Goal: Use online tool/utility

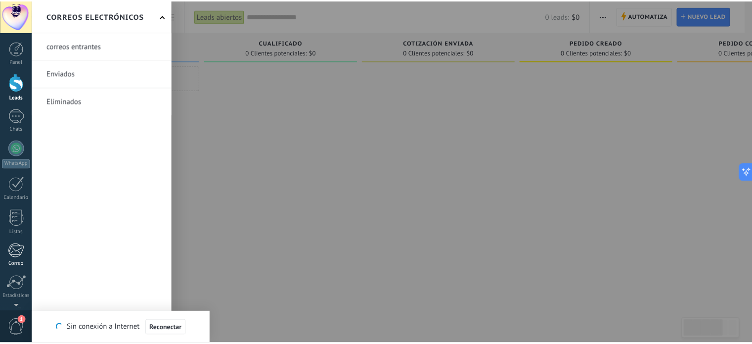
scroll to position [67, 0]
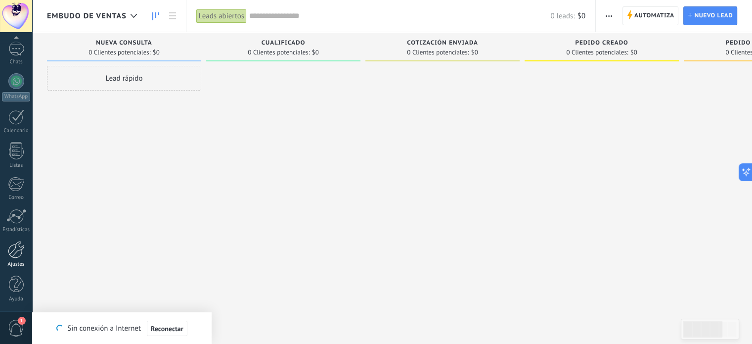
click at [10, 255] on div at bounding box center [16, 249] width 17 height 17
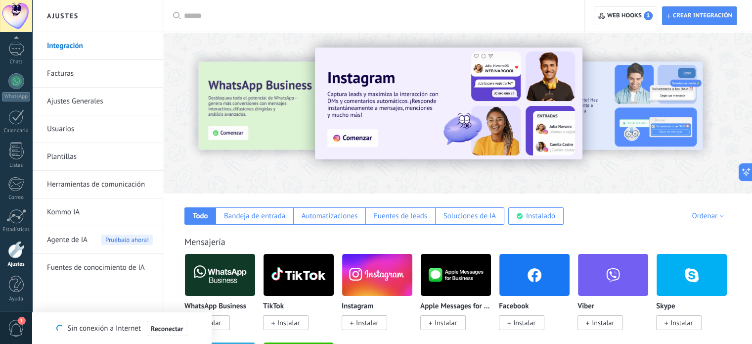
click at [101, 234] on span "Pruébalo ahora!" at bounding box center [126, 239] width 51 height 10
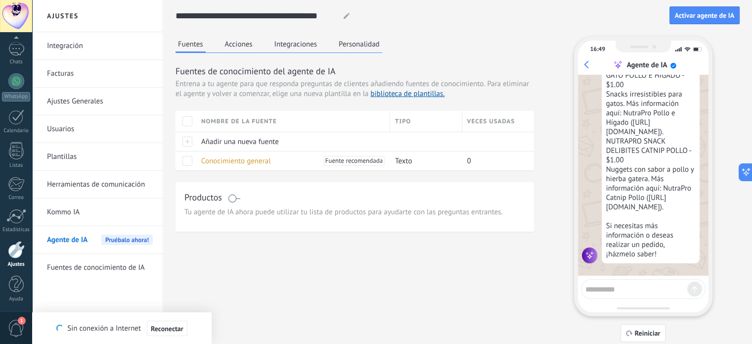
scroll to position [2691, 0]
click at [649, 338] on button "Reiniciar" at bounding box center [642, 333] width 45 height 18
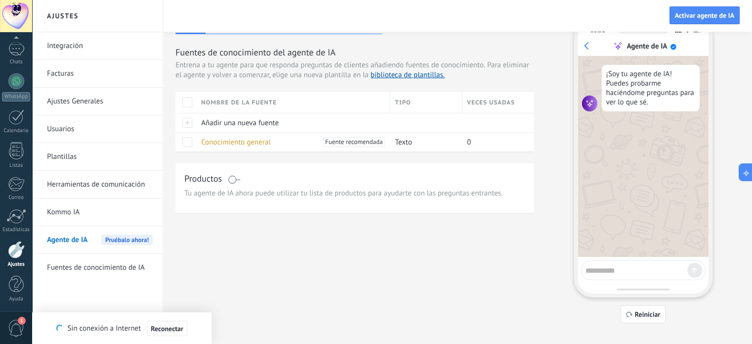
scroll to position [11, 0]
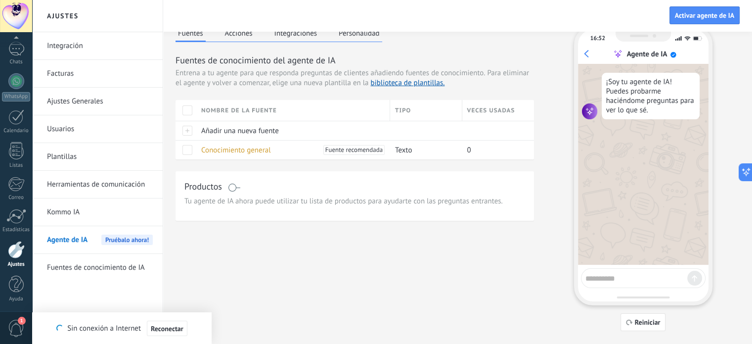
click at [630, 276] on textarea at bounding box center [636, 276] width 102 height 12
type textarea "**********"
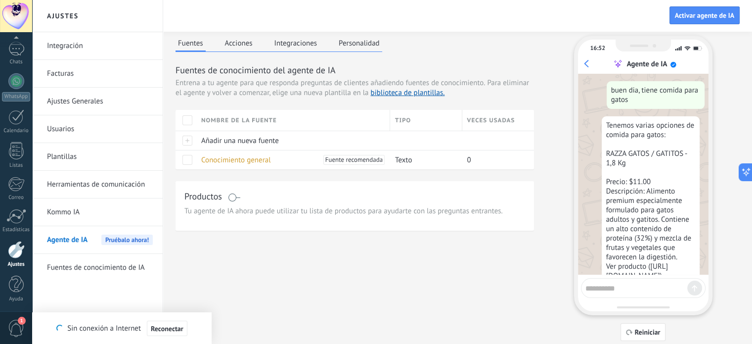
scroll to position [50, 0]
